Goal: Communication & Community: Answer question/provide support

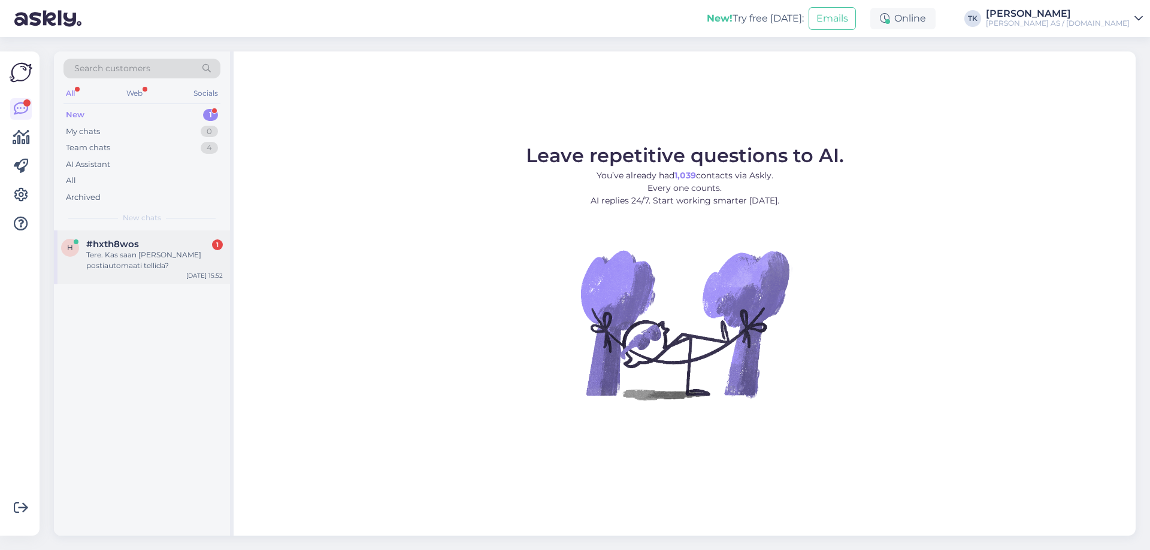
click at [120, 256] on div "Tere. Kas saan [PERSON_NAME] postiautomaati tellida?" at bounding box center [154, 261] width 137 height 22
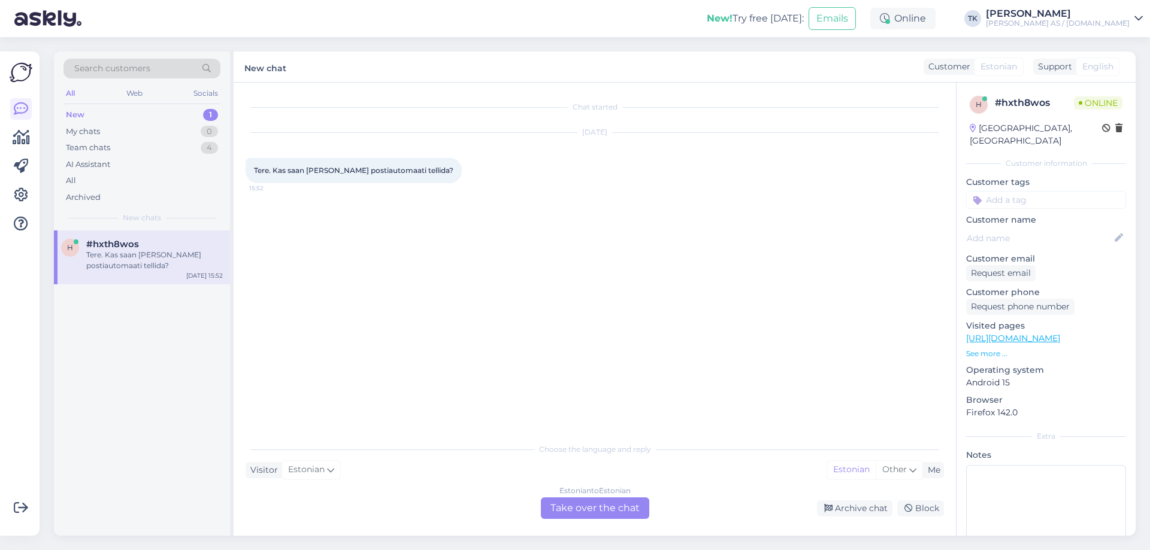
click at [584, 507] on div "Estonian to Estonian Take over the chat" at bounding box center [595, 509] width 108 height 22
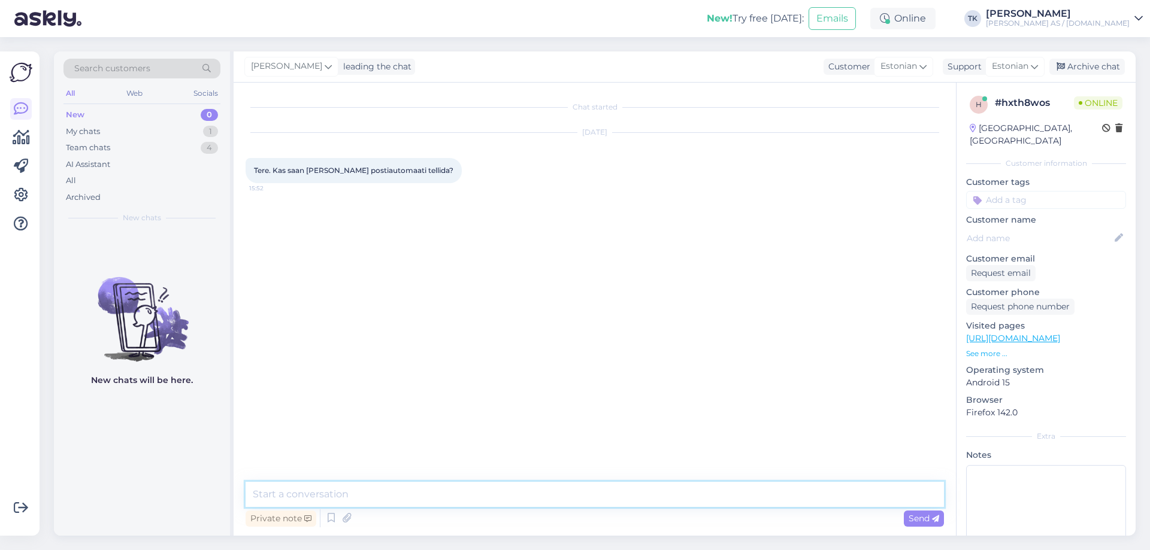
click at [314, 492] on textarea at bounding box center [595, 494] width 698 height 25
type textarea "[PERSON_NAME] kogusest - väiksemad kogused on võimalik"
click at [87, 129] on div "My chats" at bounding box center [83, 132] width 34 height 12
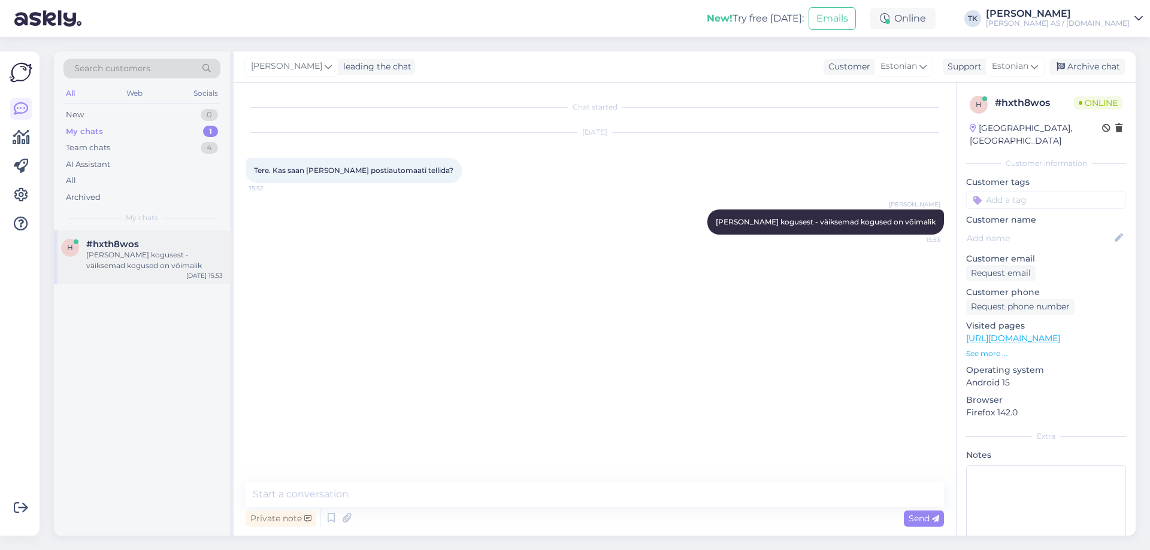
click at [112, 260] on div "[PERSON_NAME] kogusest - väiksemad kogused on võimalik" at bounding box center [154, 261] width 137 height 22
click at [287, 494] on textarea at bounding box center [595, 494] width 698 height 25
type textarea "Jah saab"
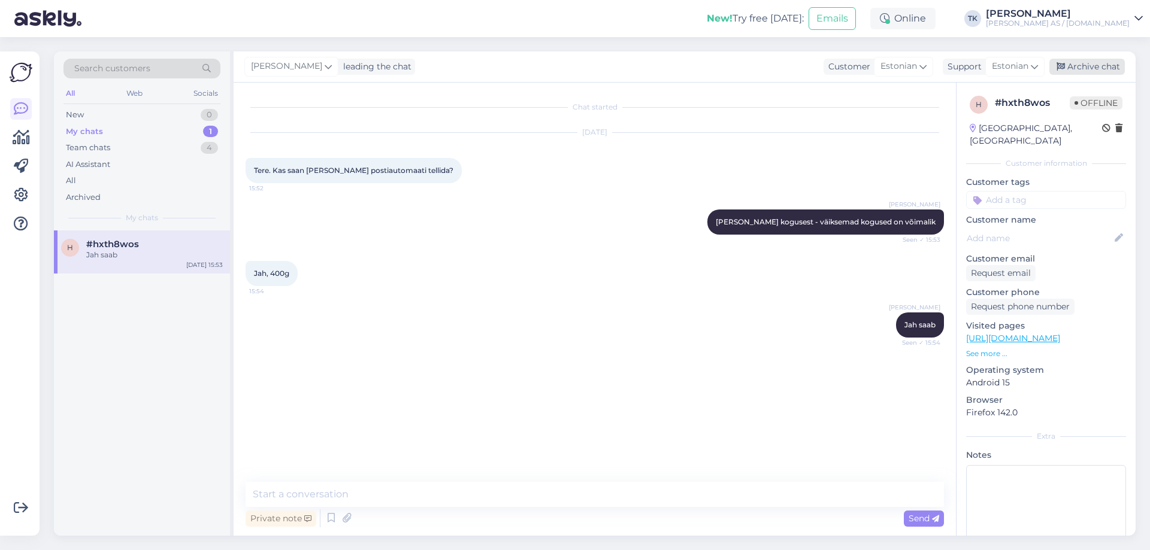
click at [1103, 66] on div "Archive chat" at bounding box center [1086, 67] width 75 height 16
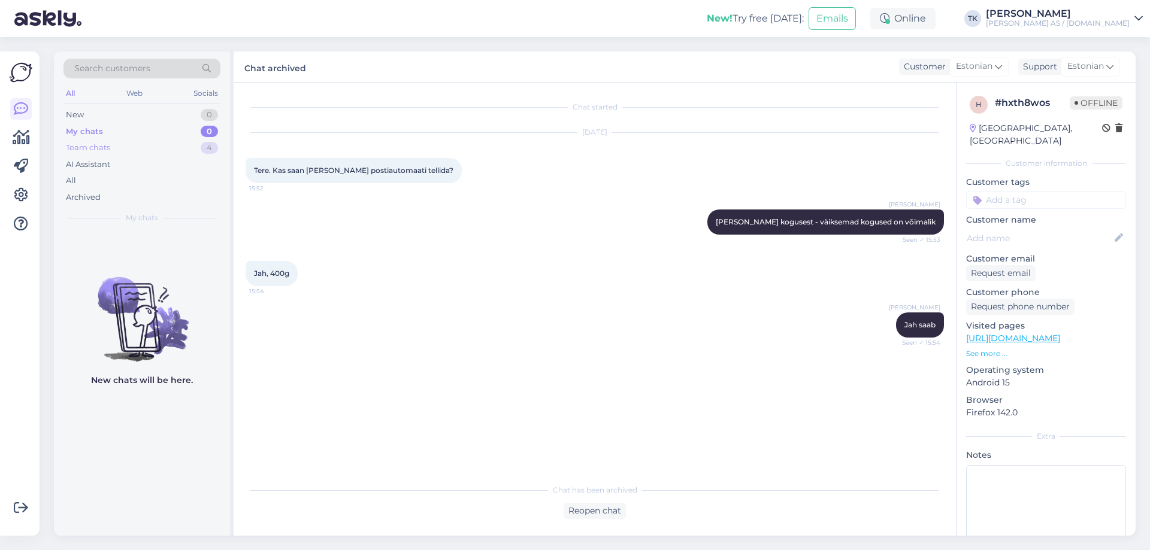
click at [94, 149] on div "Team chats" at bounding box center [88, 148] width 44 height 12
